Goal: Task Accomplishment & Management: Manage account settings

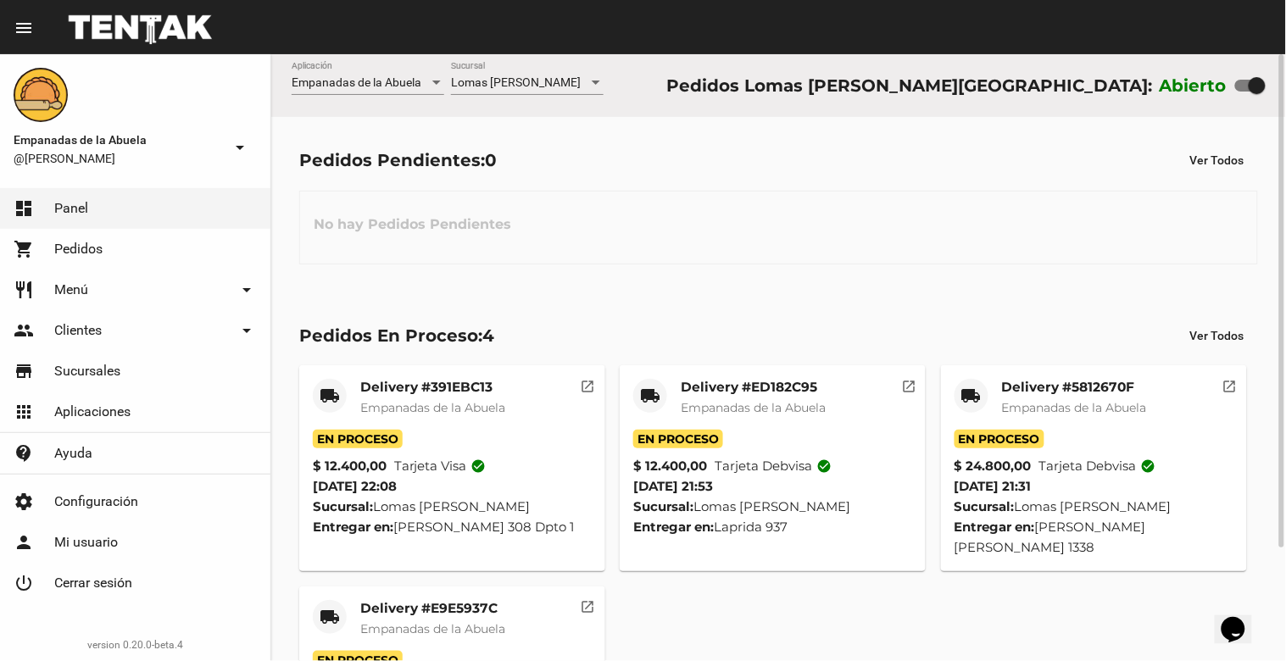
click at [1249, 72] on div "Abierto" at bounding box center [1213, 85] width 106 height 27
click at [1249, 89] on div at bounding box center [1257, 85] width 17 height 17
click at [1244, 92] on input "checkbox" at bounding box center [1243, 92] width 1 height 1
checkbox input "false"
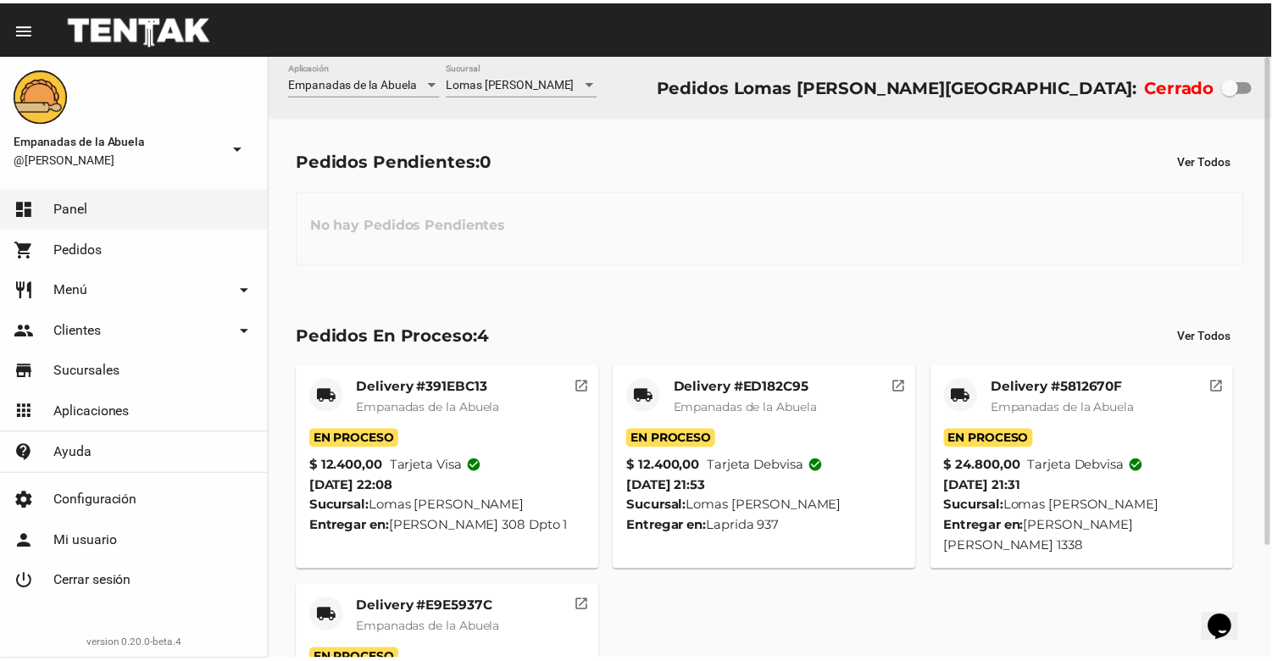
scroll to position [139, 0]
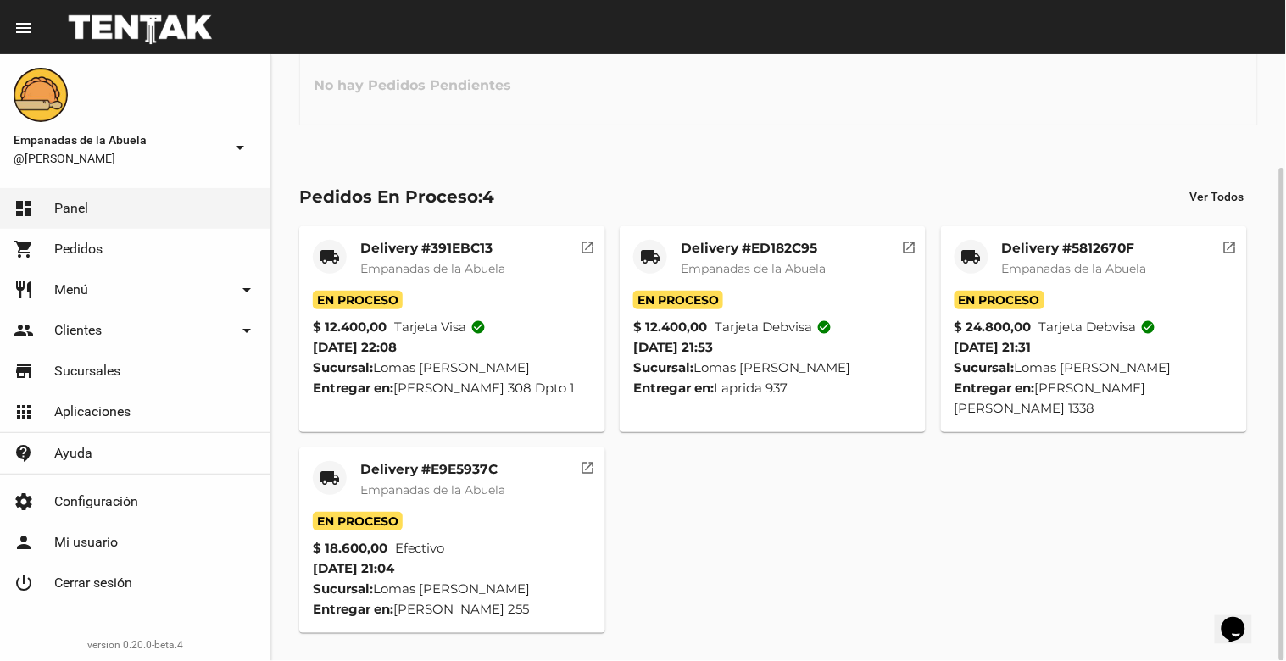
click at [425, 477] on mat-card-title "Delivery #E9E5937C" at bounding box center [432, 469] width 145 height 17
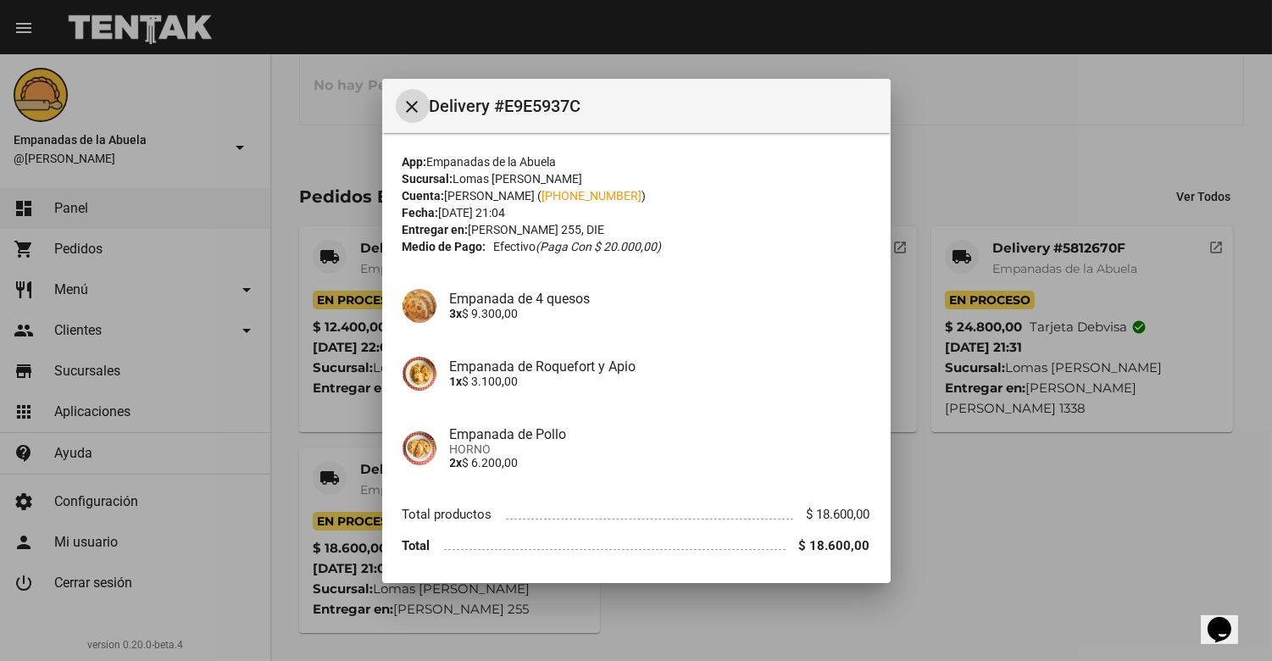
scroll to position [56, 0]
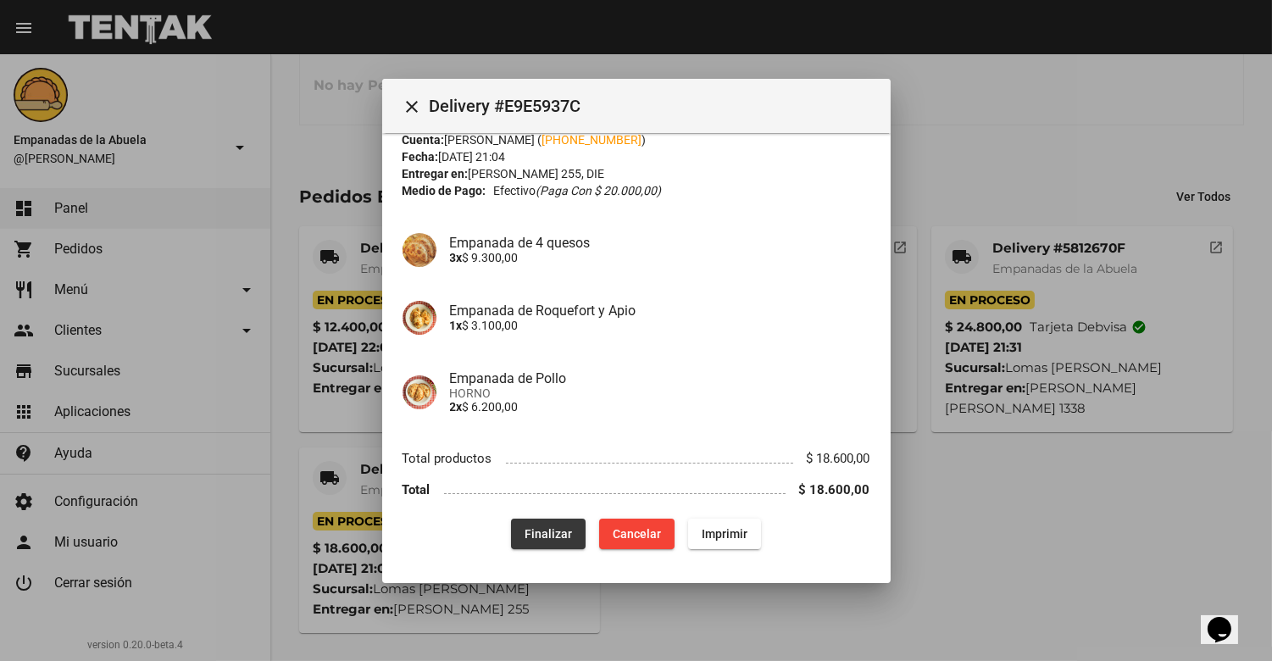
click at [552, 529] on span "Finalizar" at bounding box center [548, 534] width 47 height 14
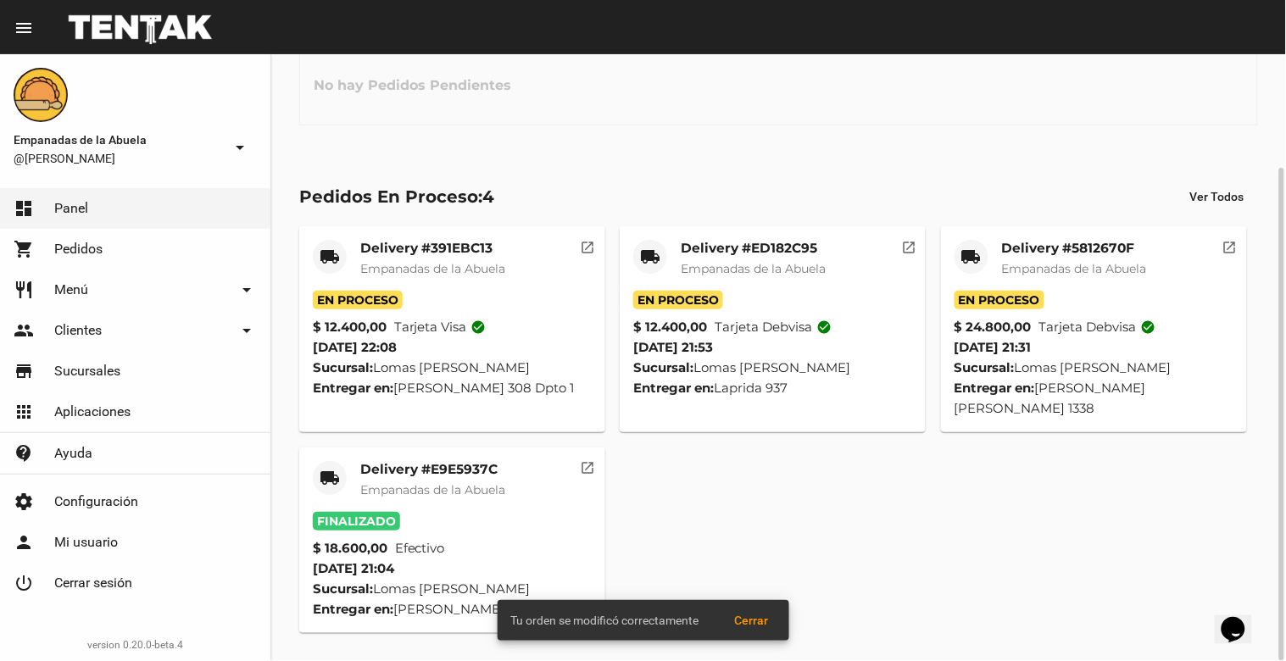
click at [1061, 242] on mat-card-title "Delivery #5812670F" at bounding box center [1074, 248] width 145 height 17
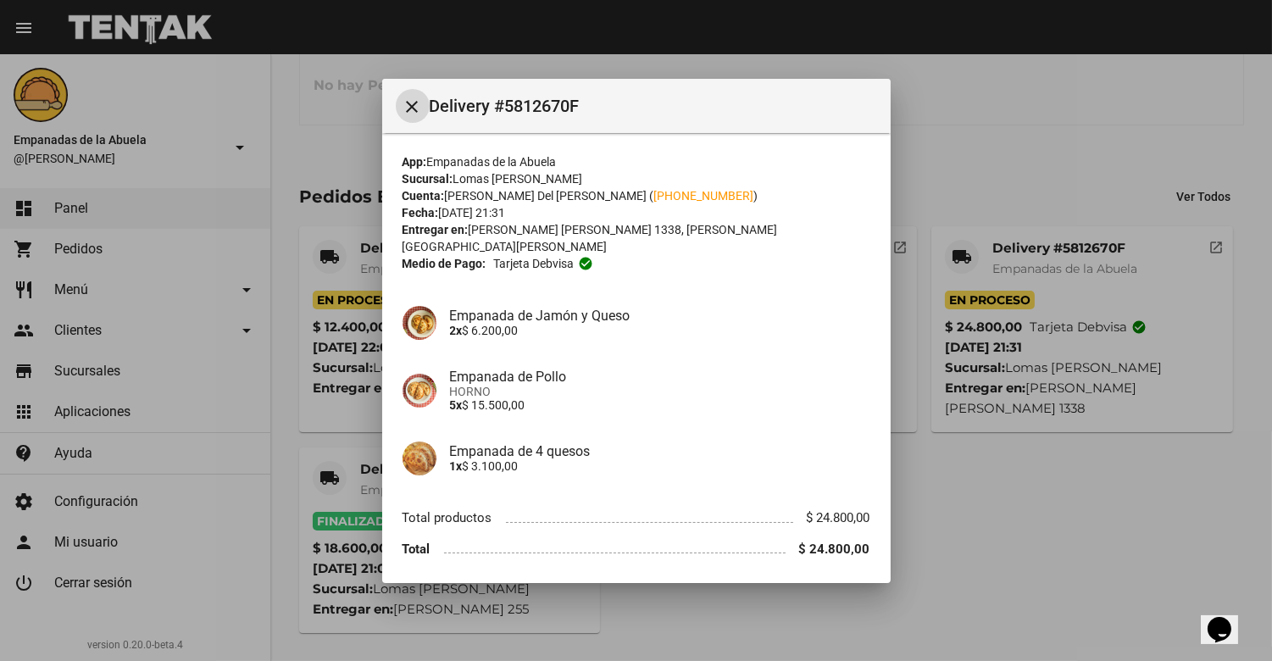
scroll to position [43, 0]
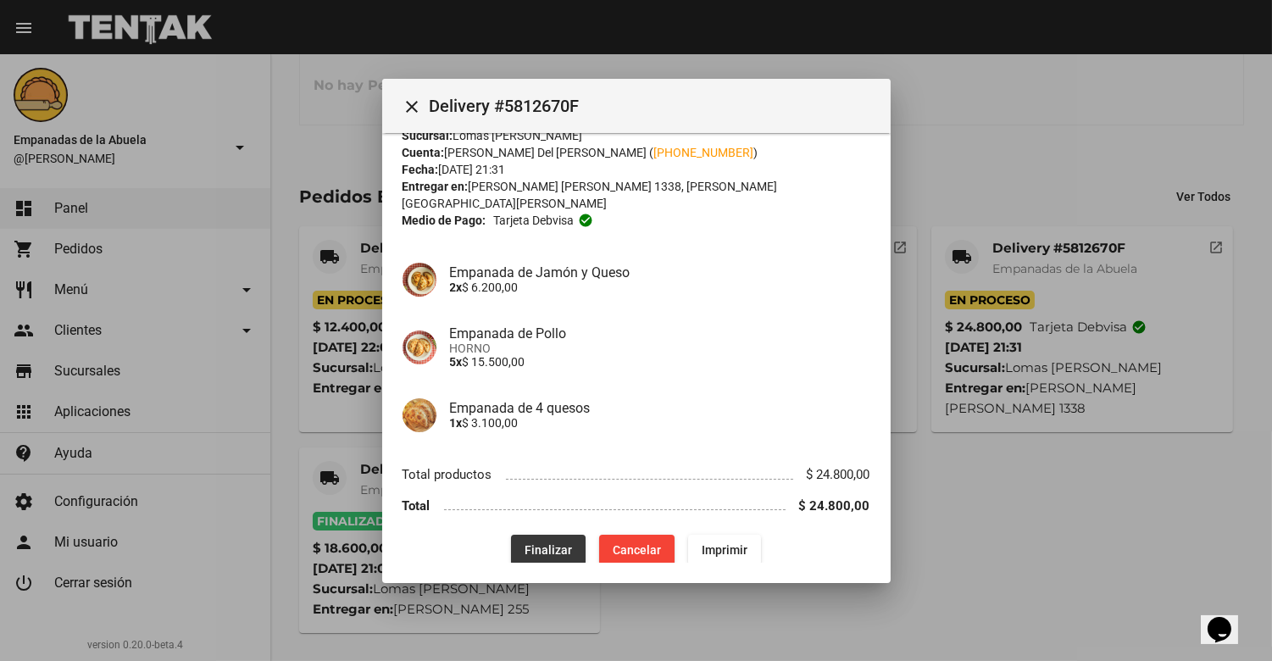
click at [527, 543] on span "Finalizar" at bounding box center [548, 550] width 47 height 14
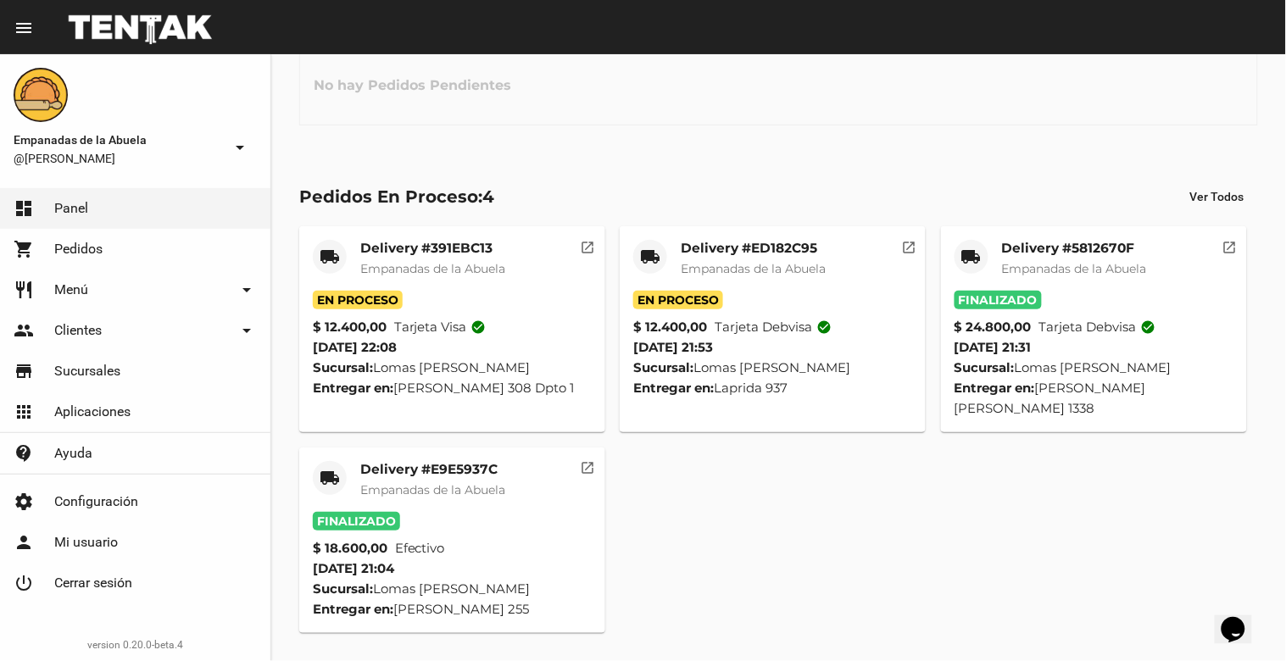
scroll to position [0, 0]
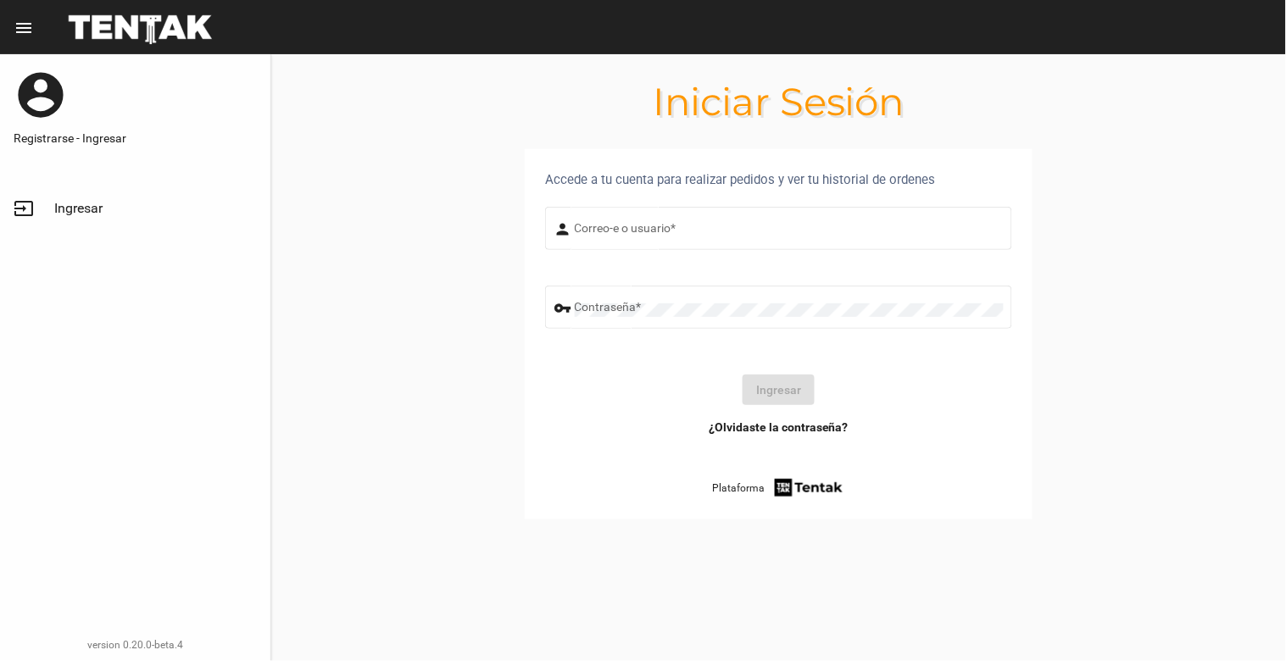
type input "[EMAIL_ADDRESS][DOMAIN_NAME]"
click at [777, 384] on button "Ingresar" at bounding box center [779, 390] width 72 height 31
